Goal: Task Accomplishment & Management: Manage account settings

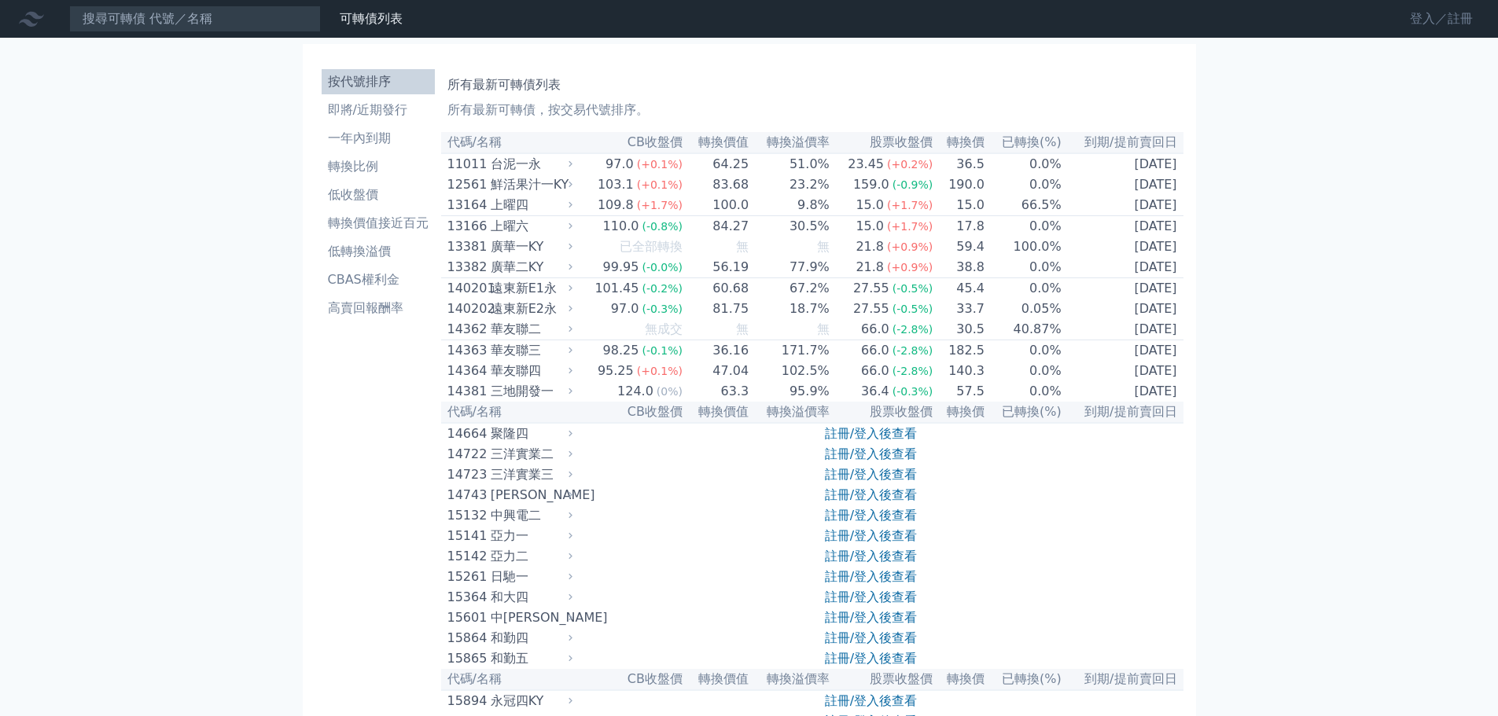
click at [1437, 27] on link "登入／註冊" at bounding box center [1441, 18] width 88 height 25
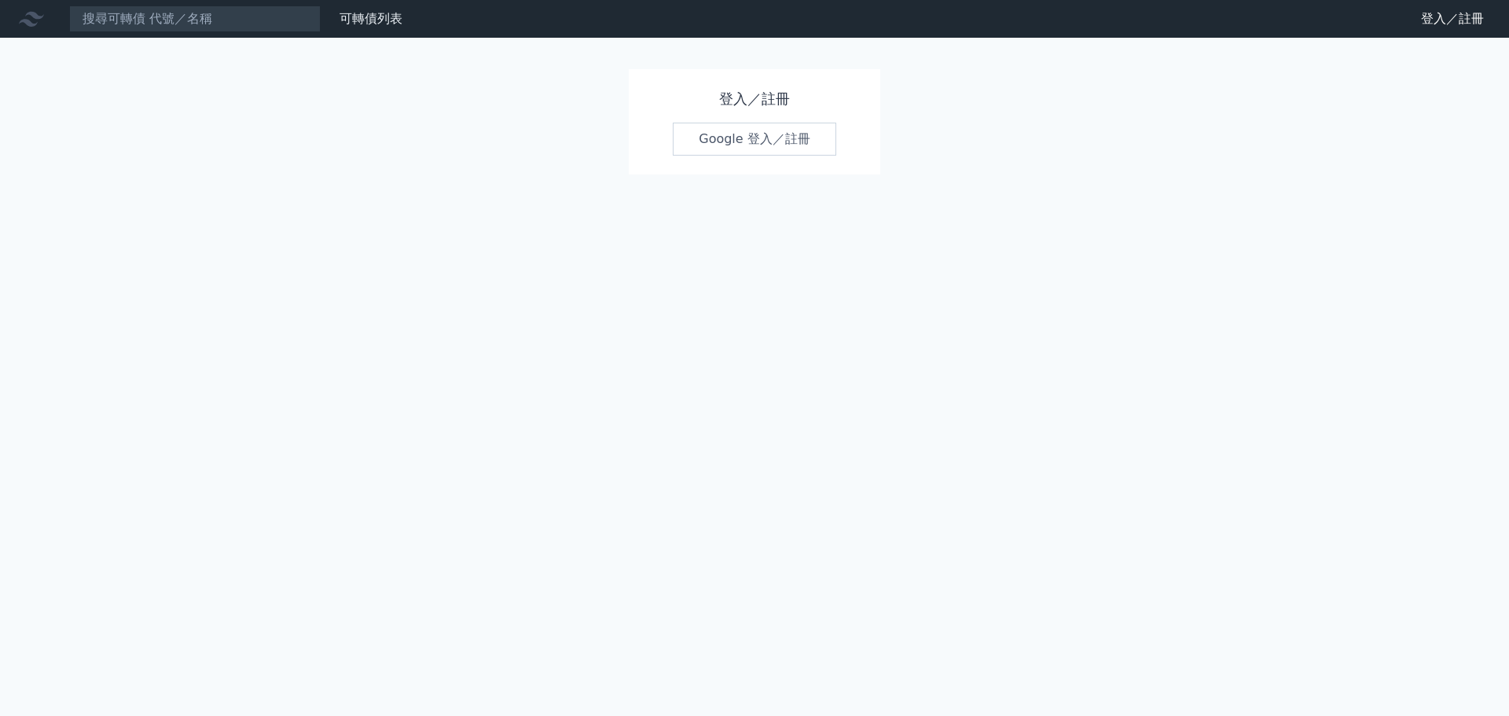
click at [776, 132] on link "Google 登入／註冊" at bounding box center [755, 139] width 164 height 33
